Goal: Task Accomplishment & Management: Manage account settings

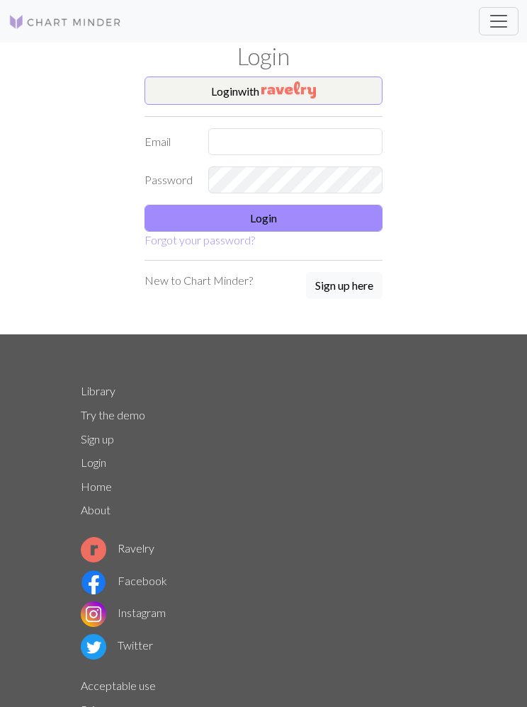
click at [274, 147] on input "text" at bounding box center [295, 141] width 174 height 27
click at [249, 149] on input "text" at bounding box center [295, 141] width 174 height 27
type input "owls-shores1n@icloud.com"
click at [302, 222] on button "Login" at bounding box center [263, 218] width 238 height 27
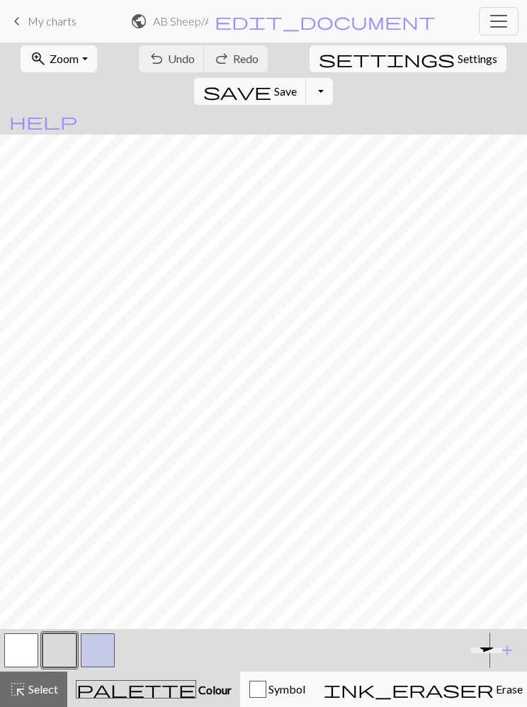
click at [52, 13] on link "keyboard_arrow_left My charts" at bounding box center [42, 21] width 68 height 24
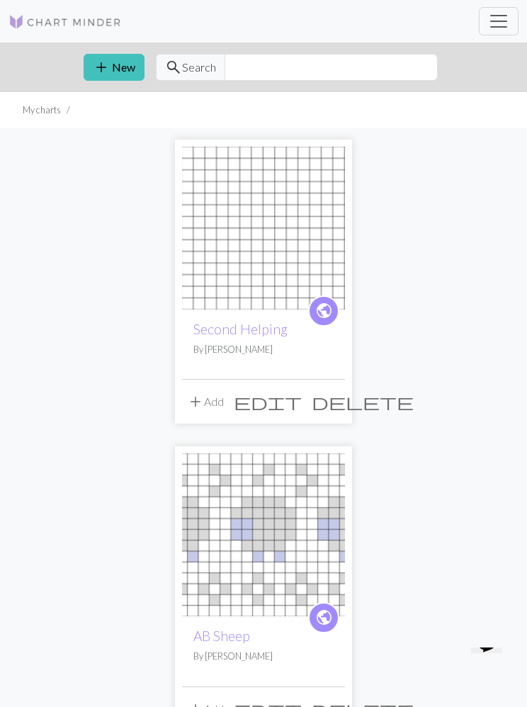
click at [324, 353] on p "By Jen" at bounding box center [263, 349] width 140 height 13
click at [193, 402] on span "add" at bounding box center [195, 402] width 17 height 20
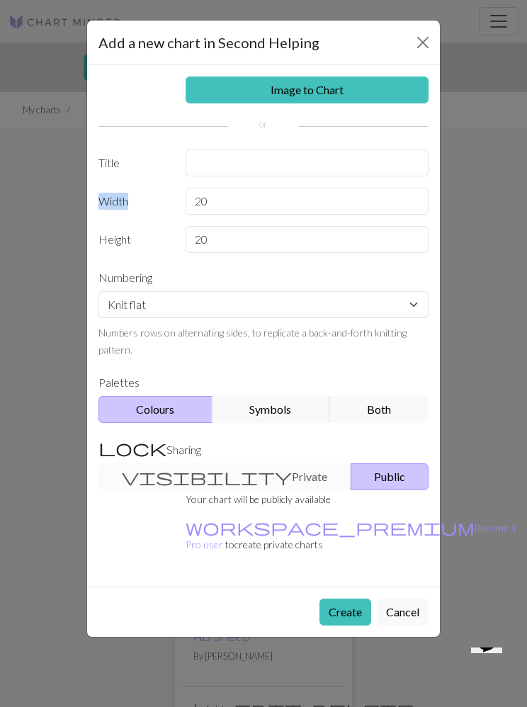
click at [408, 598] on button "Cancel" at bounding box center [403, 611] width 52 height 27
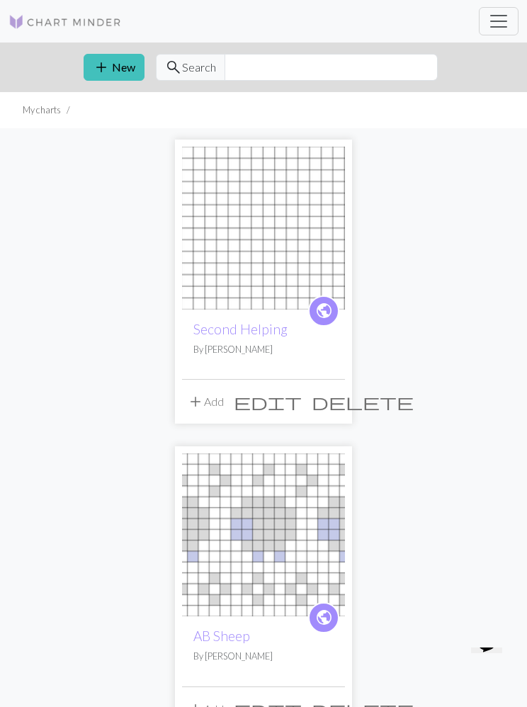
click at [339, 406] on span "delete" at bounding box center [363, 402] width 102 height 20
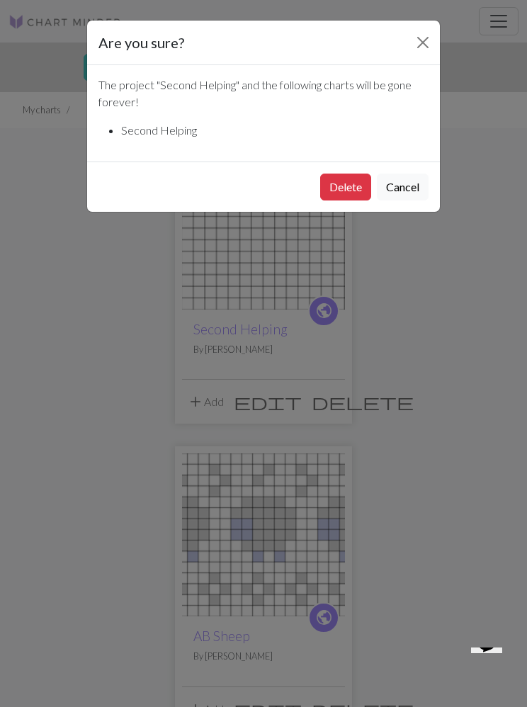
click at [346, 194] on button "Delete" at bounding box center [345, 187] width 51 height 27
